Goal: Find specific page/section: Find specific page/section

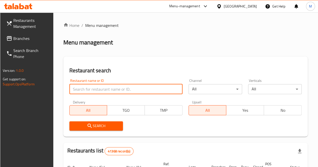
click at [78, 91] on input "search" at bounding box center [125, 89] width 113 height 10
paste input "639179"
type input "639179"
click button "Search" at bounding box center [95, 125] width 53 height 9
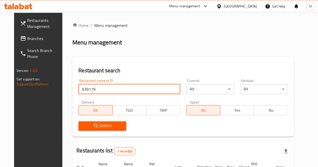
scroll to position [53, 0]
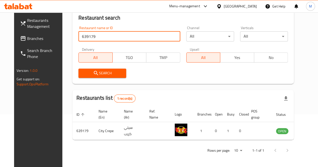
click at [117, 36] on input "639179" at bounding box center [128, 36] width 101 height 10
paste input "681525"
type input "681525"
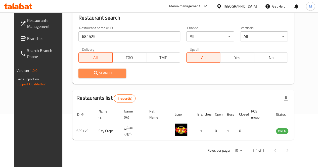
click at [109, 75] on span "Search" at bounding box center [102, 73] width 40 height 6
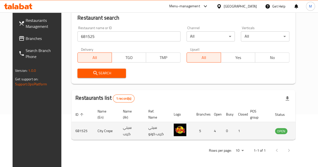
click at [173, 129] on img "enhanced table" at bounding box center [179, 130] width 13 height 13
click at [71, 133] on td "681525" at bounding box center [82, 131] width 22 height 18
click at [174, 129] on img "enhanced table" at bounding box center [179, 130] width 13 height 13
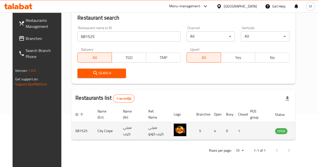
click at [174, 129] on img "enhanced table" at bounding box center [179, 130] width 13 height 13
click at [173, 130] on img "enhanced table" at bounding box center [179, 130] width 13 height 13
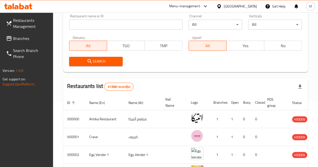
scroll to position [65, 0]
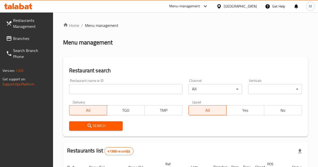
scroll to position [53, 0]
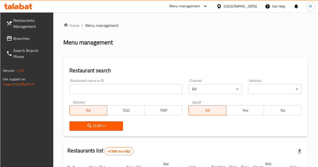
scroll to position [65, 0]
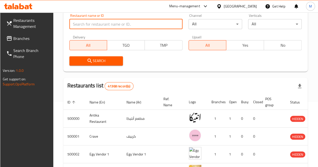
click at [111, 25] on input "search" at bounding box center [125, 24] width 113 height 10
paste input "639179"
type input "639179"
click button "Search" at bounding box center [95, 60] width 53 height 9
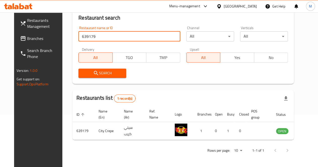
scroll to position [53, 0]
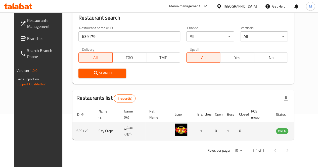
click at [174, 133] on img "enhanced table" at bounding box center [180, 130] width 13 height 13
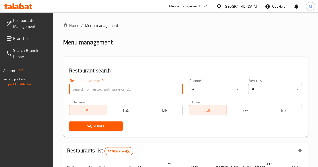
click at [108, 90] on input "search" at bounding box center [125, 89] width 113 height 10
paste input "639179"
type input "639179"
click button "Search" at bounding box center [96, 125] width 54 height 9
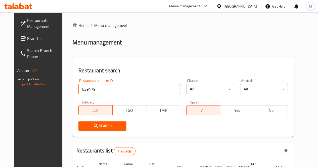
scroll to position [53, 0]
